Goal: Task Accomplishment & Management: Use online tool/utility

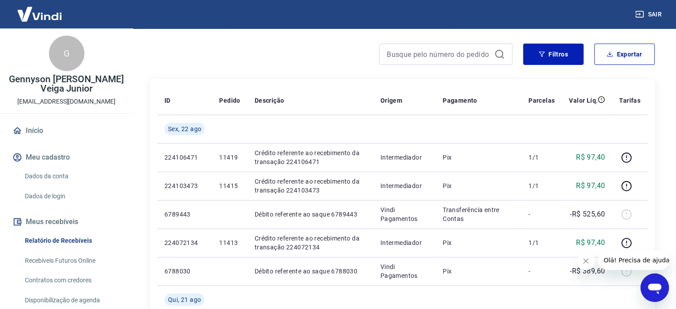
scroll to position [89, 0]
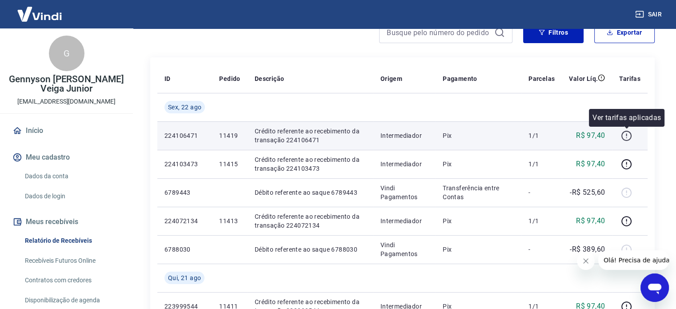
click at [626, 133] on icon "button" at bounding box center [626, 135] width 11 height 11
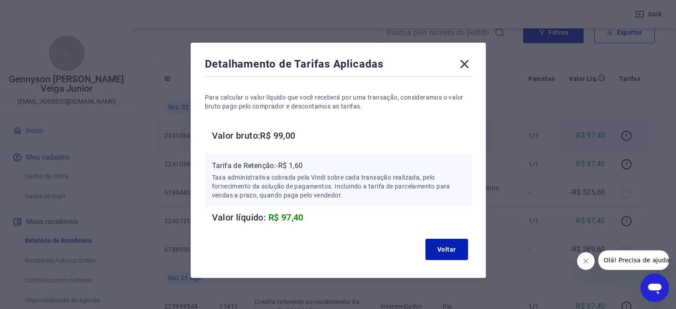
click at [466, 65] on icon at bounding box center [464, 64] width 8 height 8
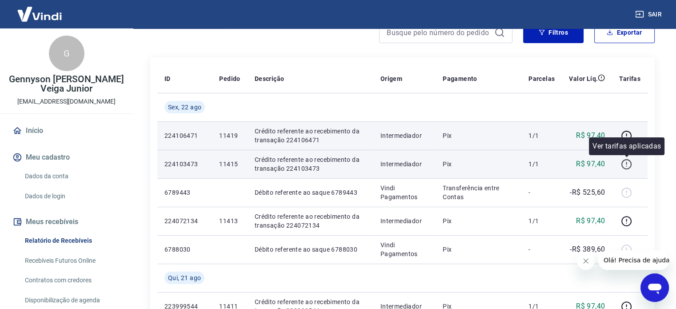
click at [628, 161] on icon "button" at bounding box center [626, 164] width 11 height 11
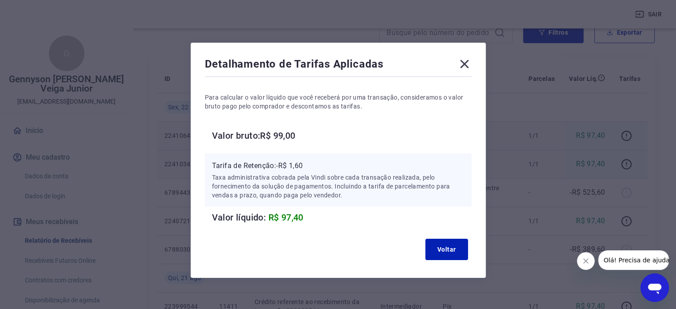
click at [465, 62] on icon at bounding box center [465, 64] width 14 height 14
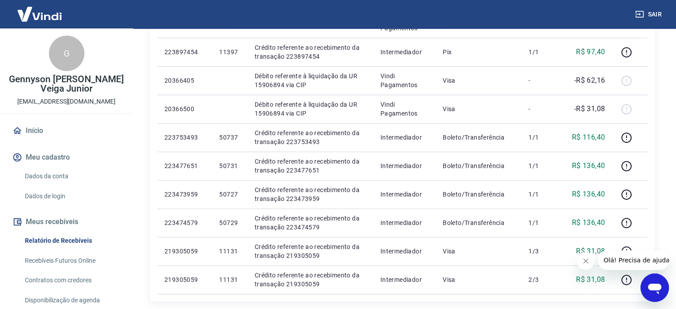
scroll to position [534, 0]
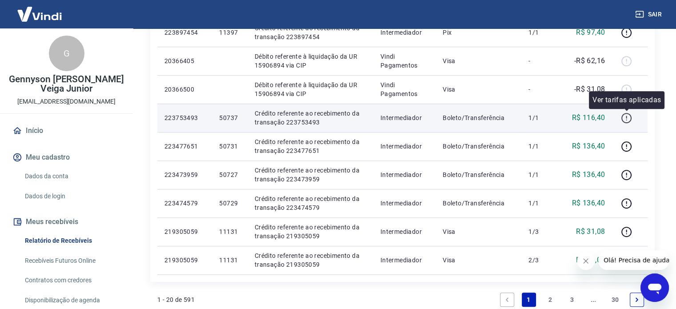
click at [627, 117] on icon "button" at bounding box center [626, 117] width 1 height 3
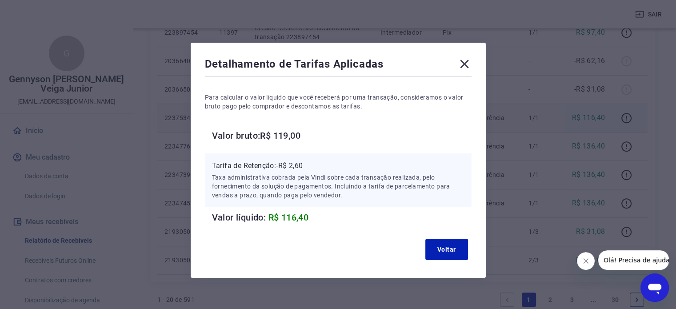
click at [461, 63] on icon at bounding box center [465, 64] width 14 height 14
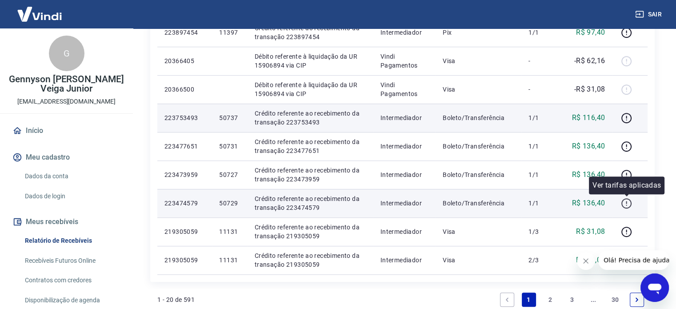
click at [628, 203] on icon "button" at bounding box center [626, 203] width 11 height 11
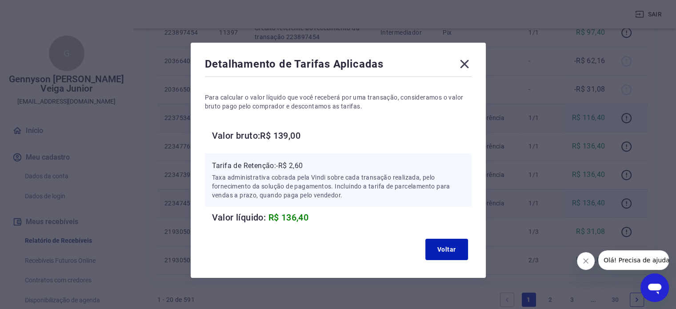
click at [462, 63] on icon at bounding box center [465, 64] width 14 height 14
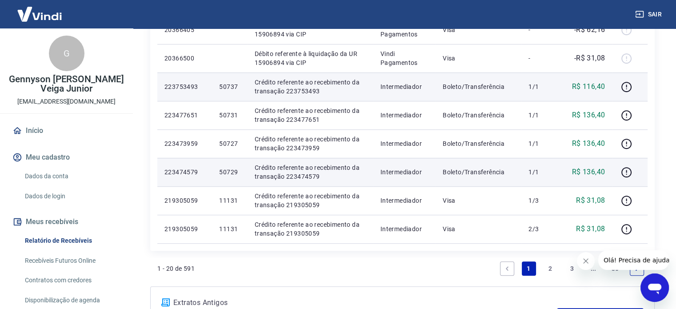
scroll to position [623, 0]
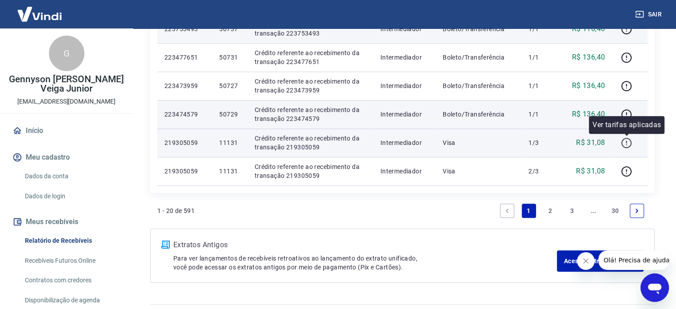
click at [627, 143] on icon "button" at bounding box center [626, 142] width 11 height 11
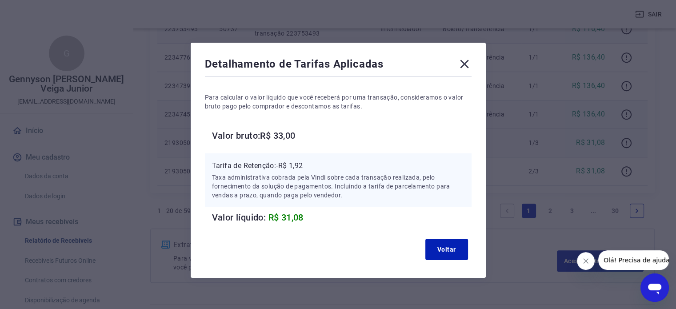
click at [462, 64] on icon at bounding box center [465, 64] width 14 height 14
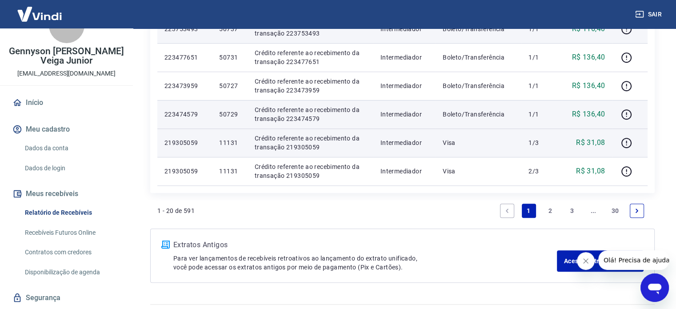
scroll to position [53, 0]
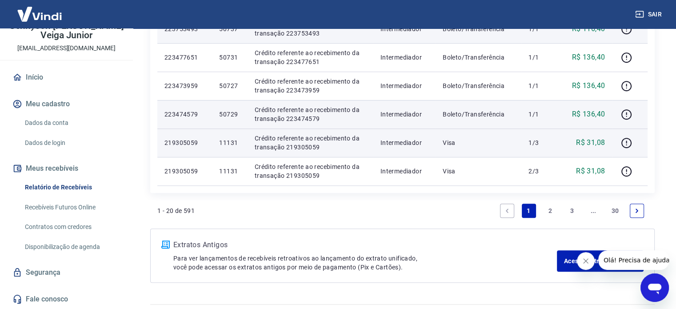
click at [66, 206] on link "Recebíveis Futuros Online" at bounding box center [71, 207] width 101 height 18
